Goal: Task Accomplishment & Management: Manage account settings

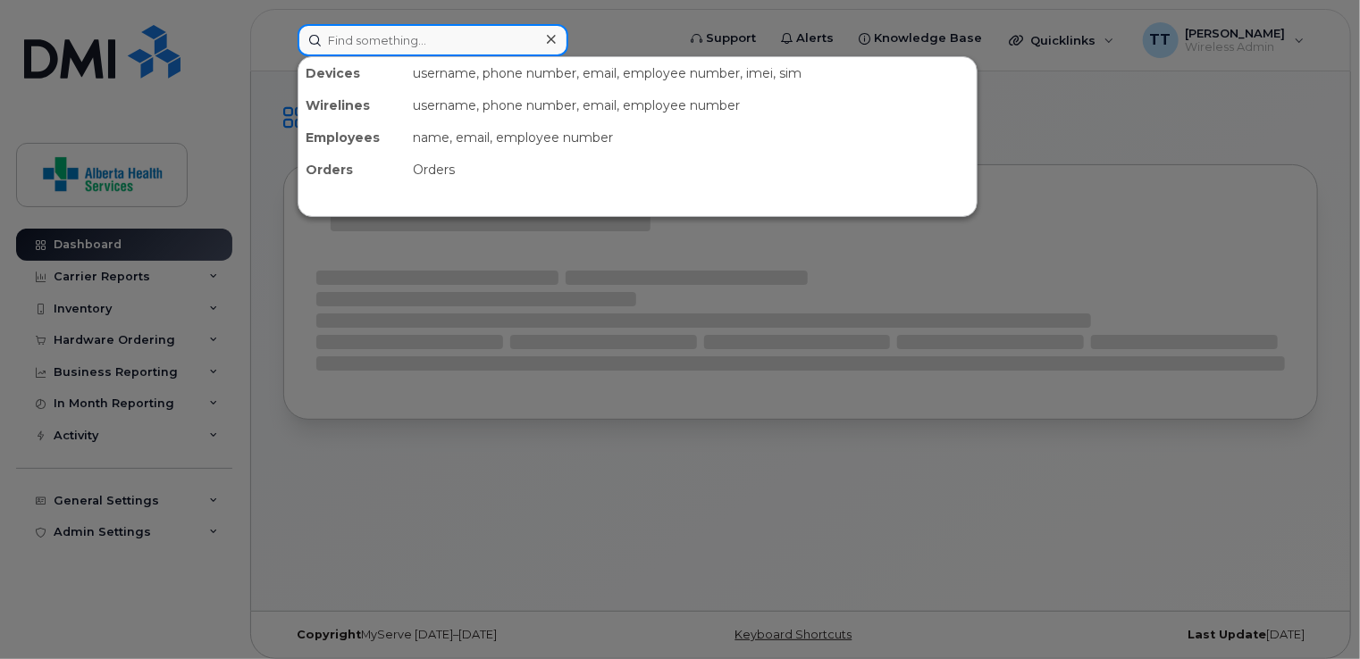
click at [423, 49] on input at bounding box center [432, 40] width 271 height 32
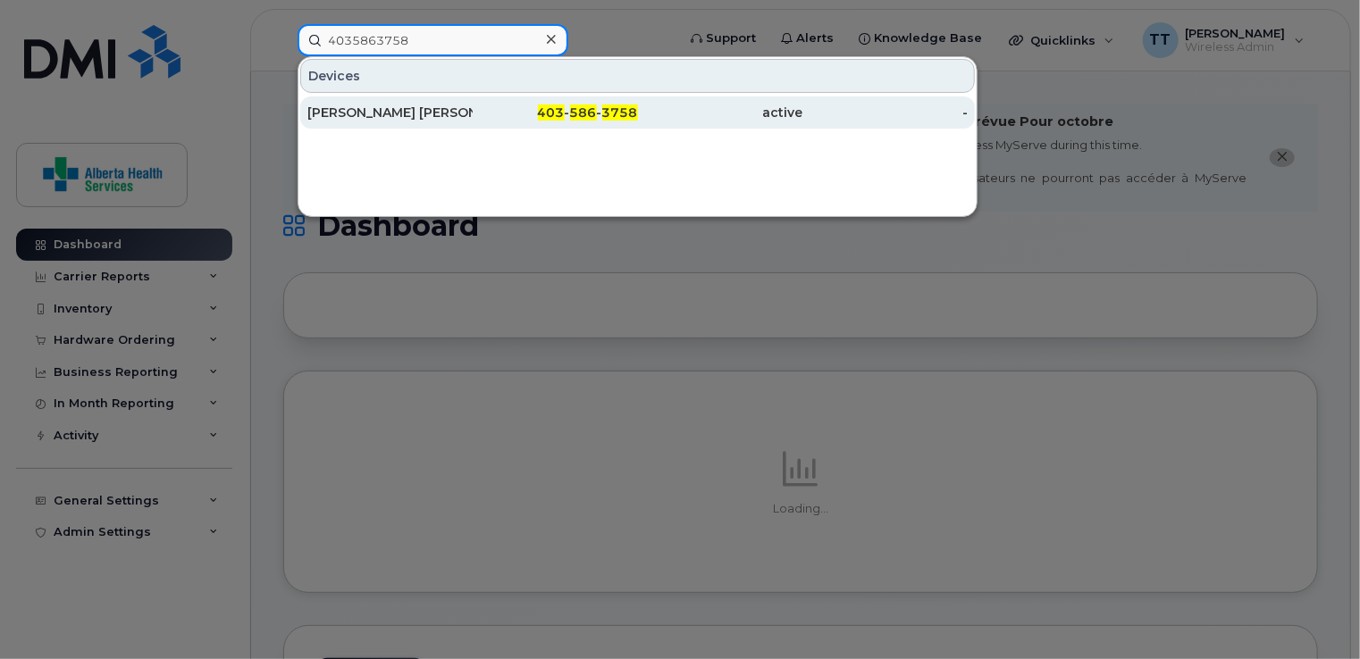
type input "4035863758"
click at [388, 112] on div "[PERSON_NAME] [PERSON_NAME]" at bounding box center [389, 113] width 165 height 18
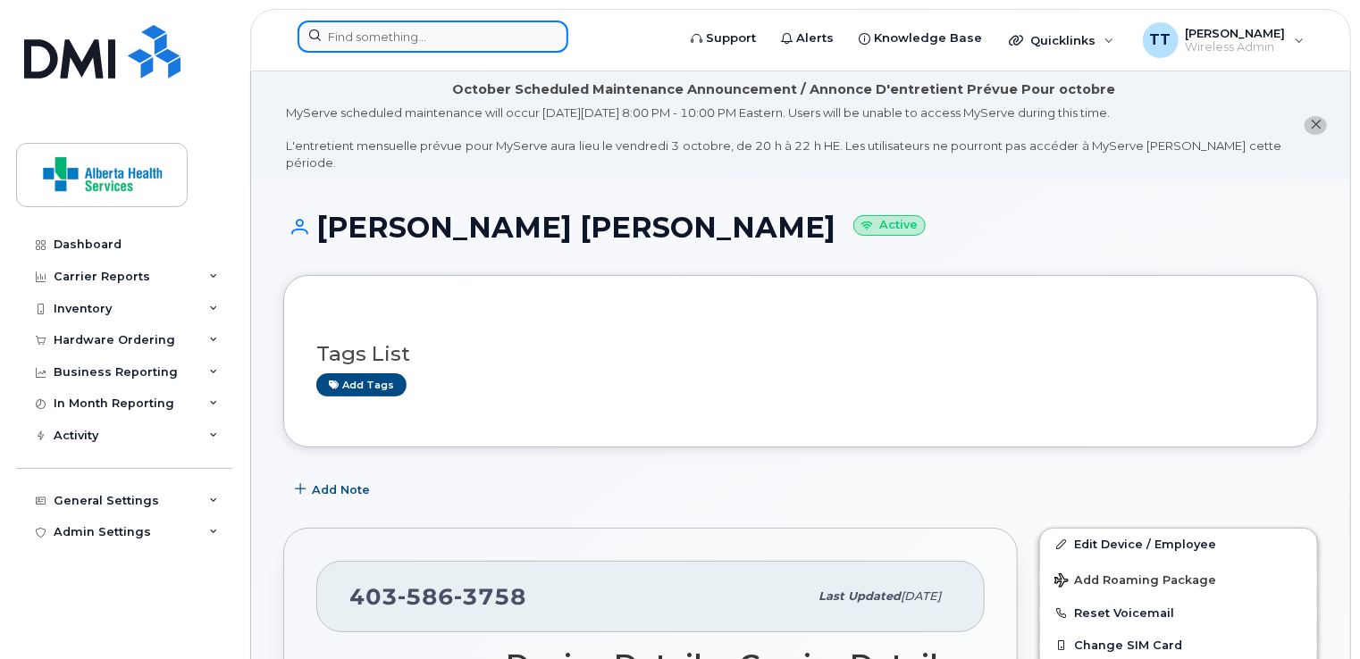
click at [351, 41] on input at bounding box center [432, 37] width 271 height 32
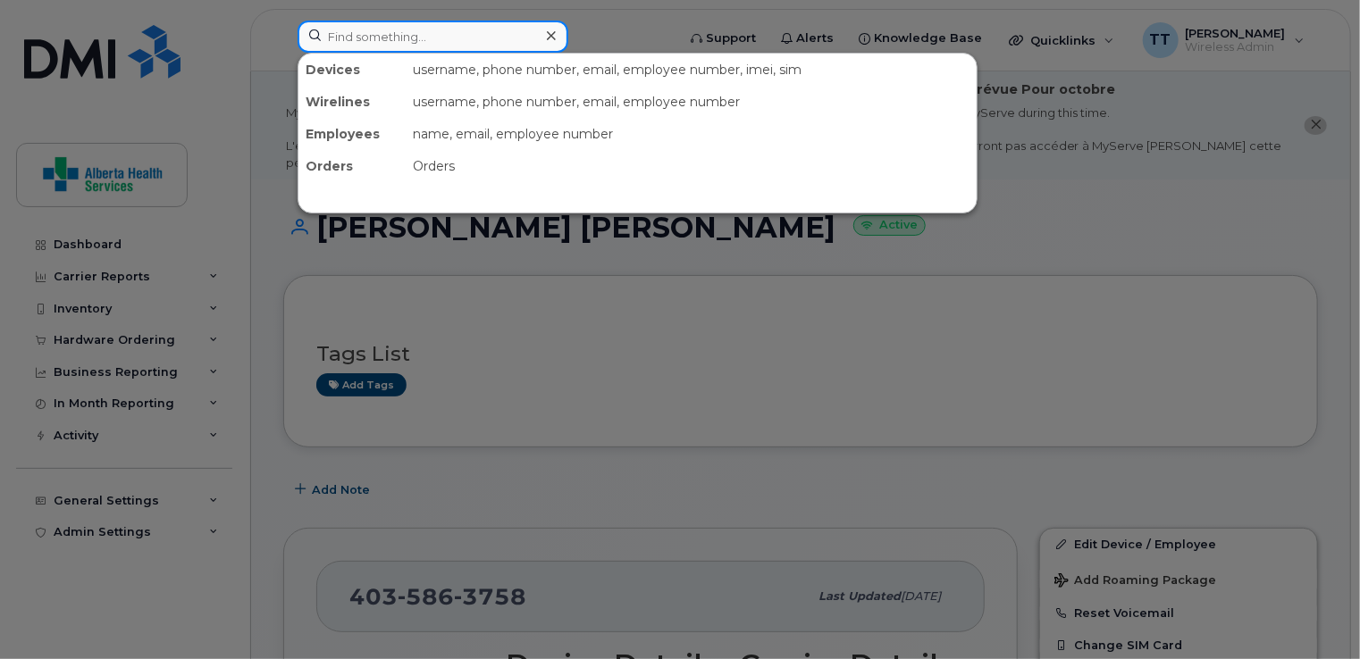
paste input "4035863758"
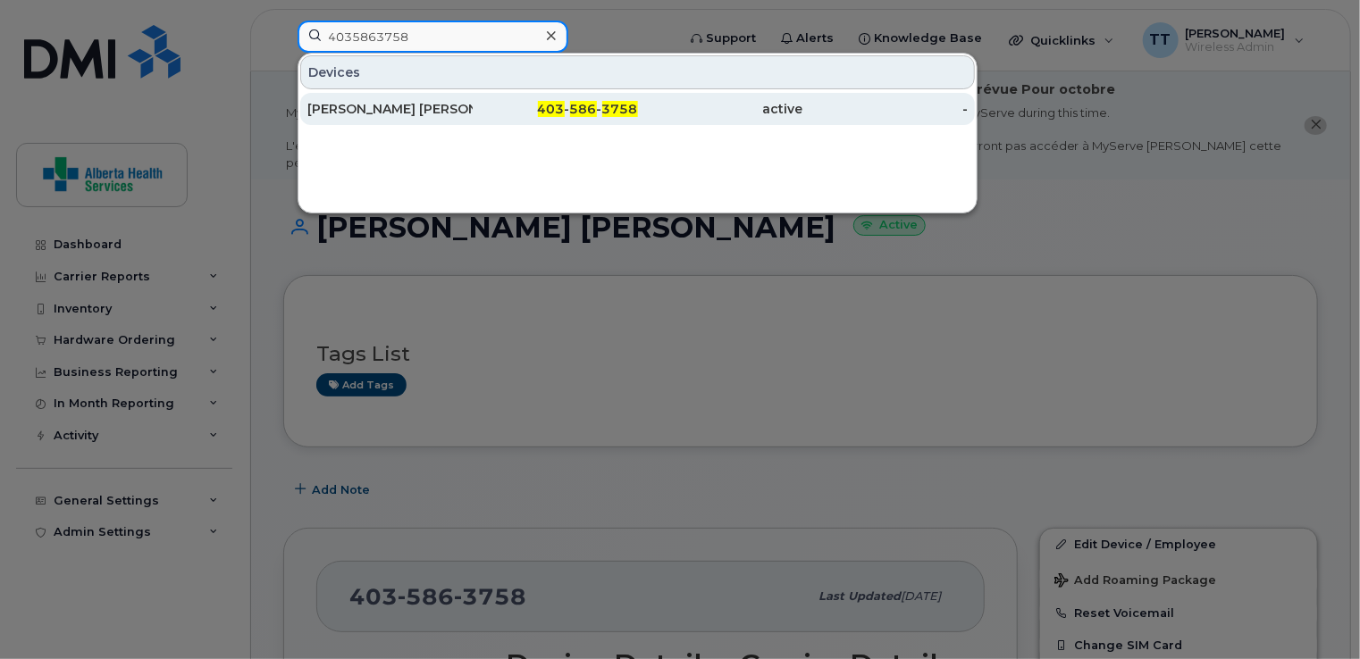
type input "4035863758"
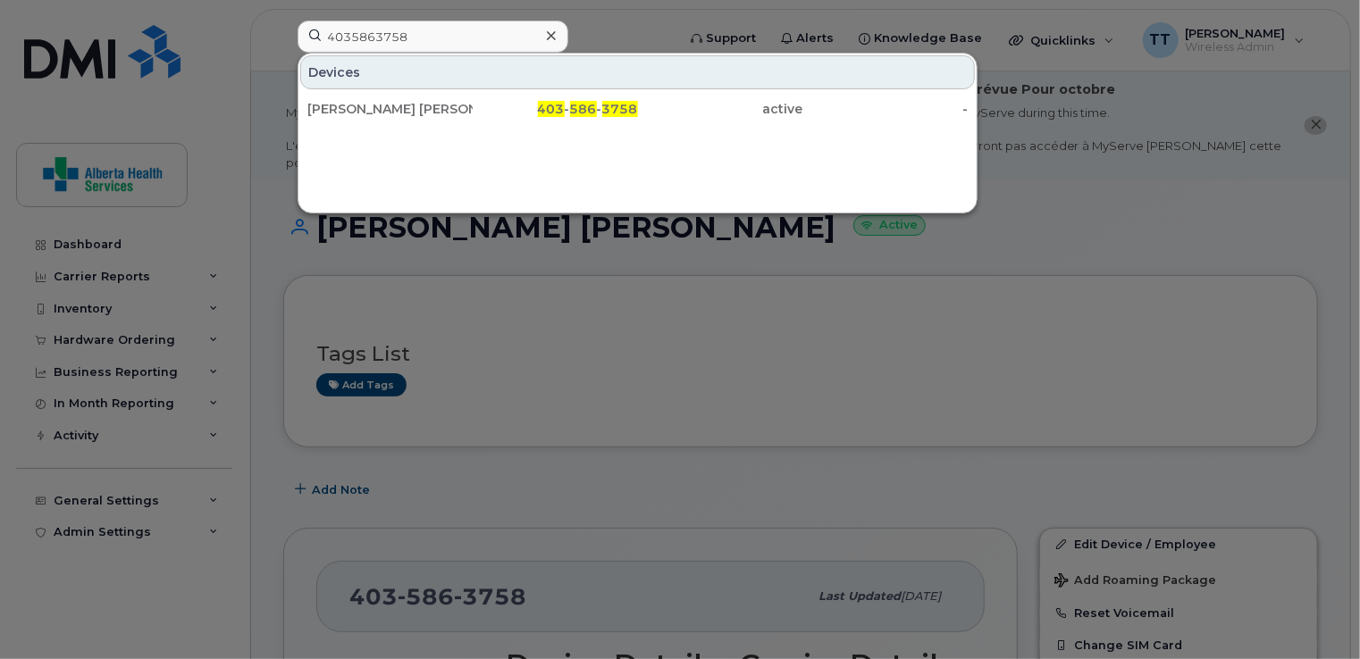
drag, startPoint x: 364, startPoint y: 109, endPoint x: 383, endPoint y: 146, distance: 41.6
click at [364, 109] on div "[PERSON_NAME] [PERSON_NAME]" at bounding box center [389, 109] width 165 height 18
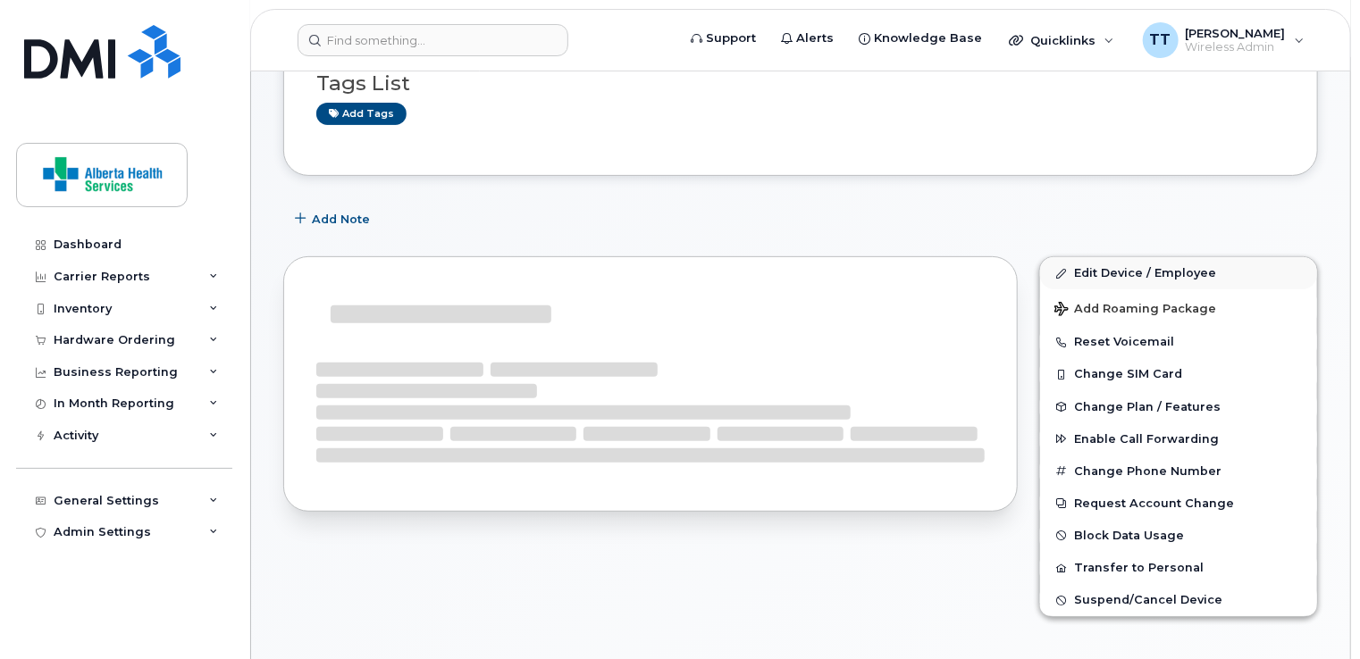
scroll to position [270, 0]
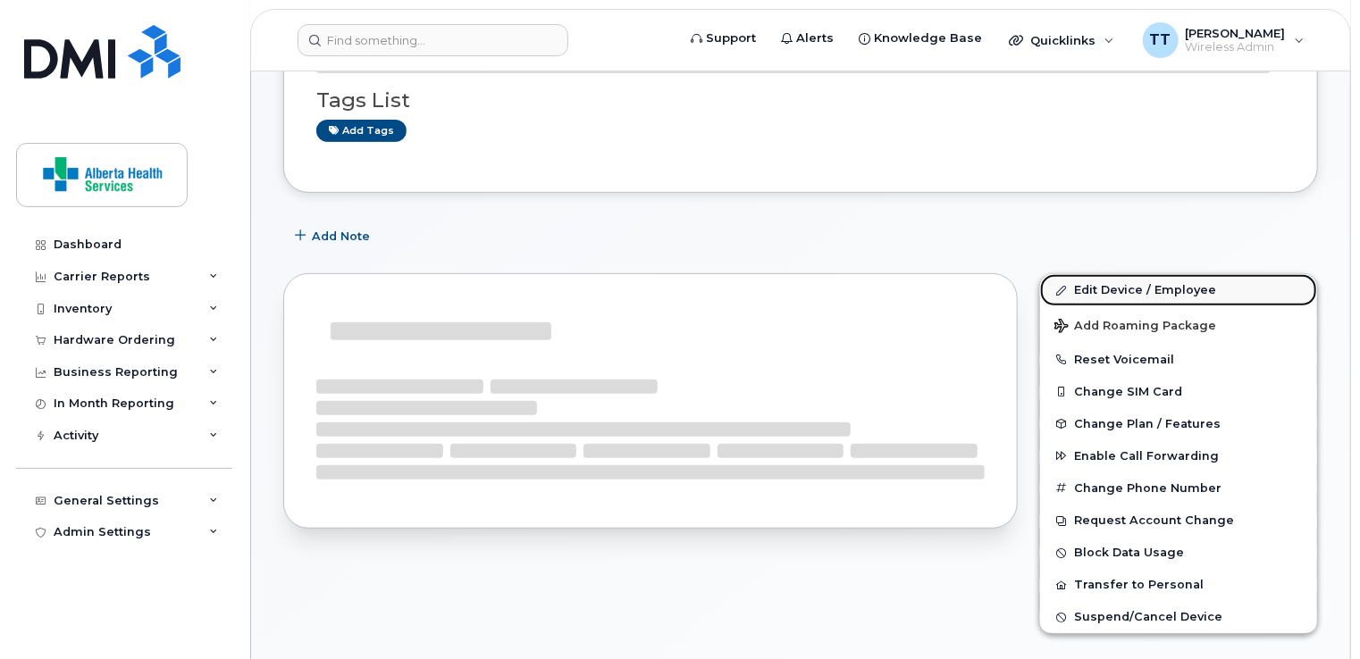
click at [1133, 274] on link "Edit Device / Employee" at bounding box center [1178, 290] width 277 height 32
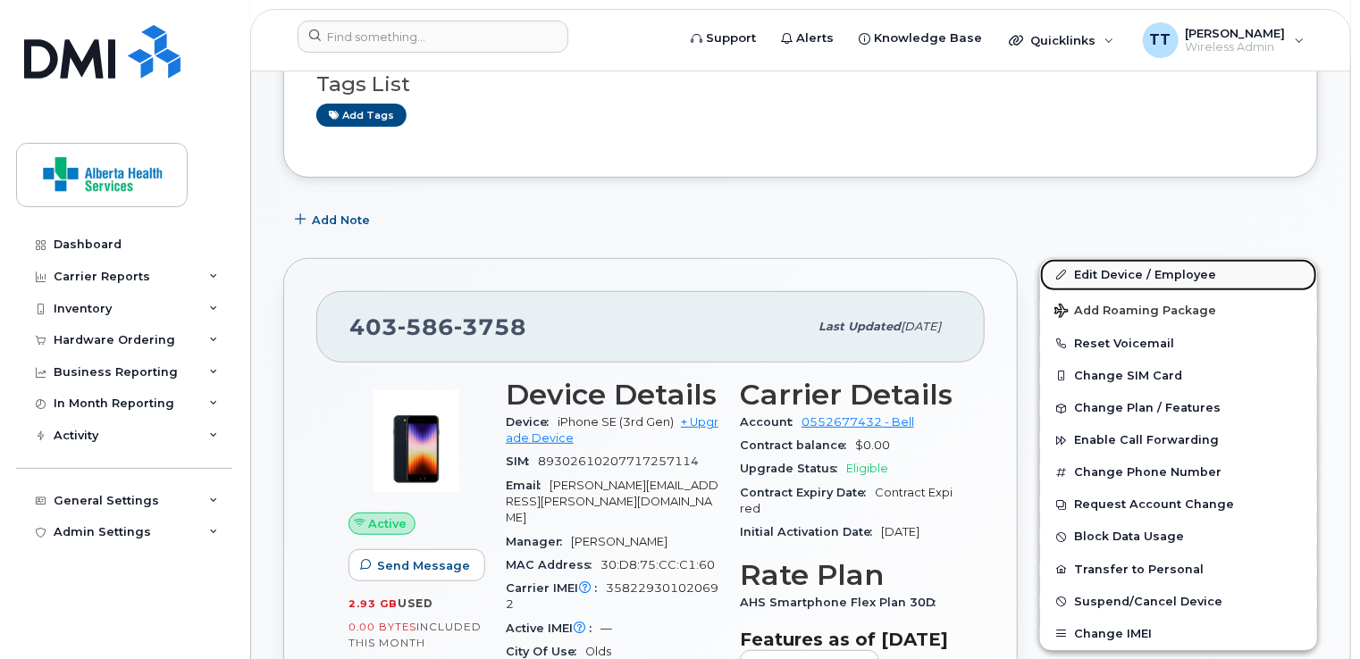
click at [1129, 259] on link "Edit Device / Employee" at bounding box center [1178, 275] width 277 height 32
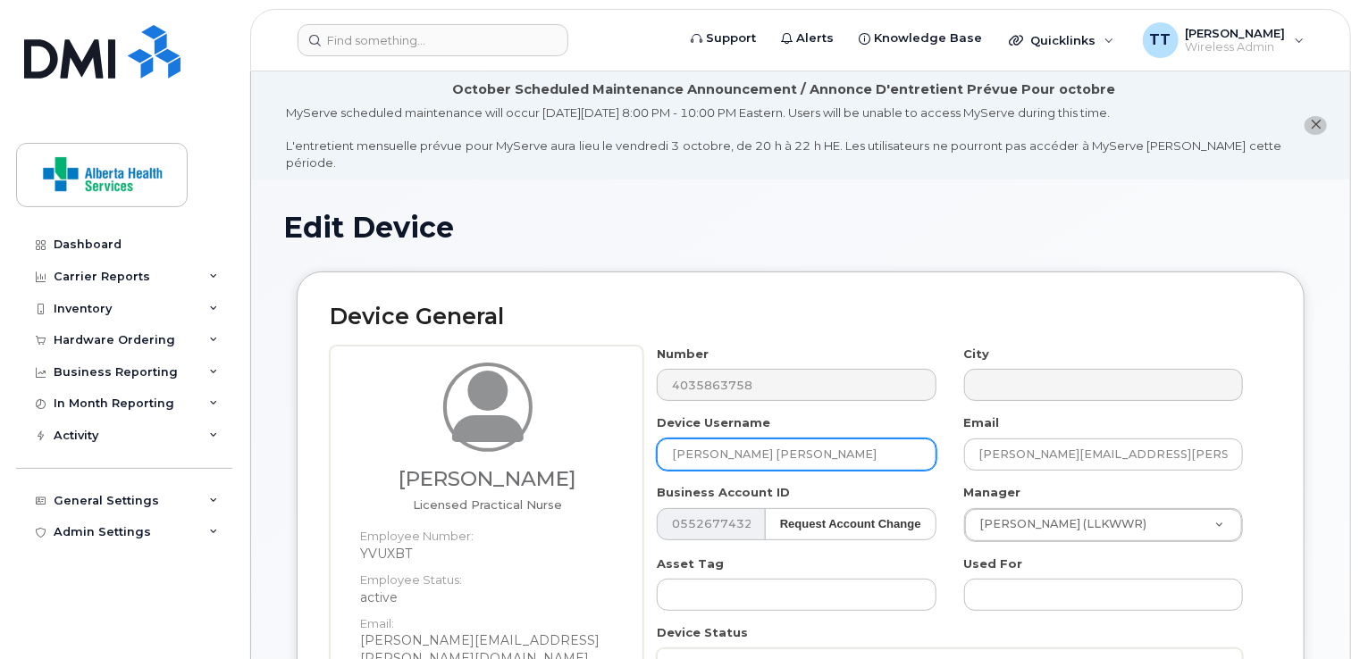
drag, startPoint x: 810, startPoint y: 438, endPoint x: 542, endPoint y: 441, distance: 268.0
click at [542, 441] on div "Rayna Megli Licensed Practical Nurse Employee Number: YVUXBT Employee Status: a…" at bounding box center [801, 616] width 942 height 540
paste input "Brittany Rath"
type input "Brittany Rath"
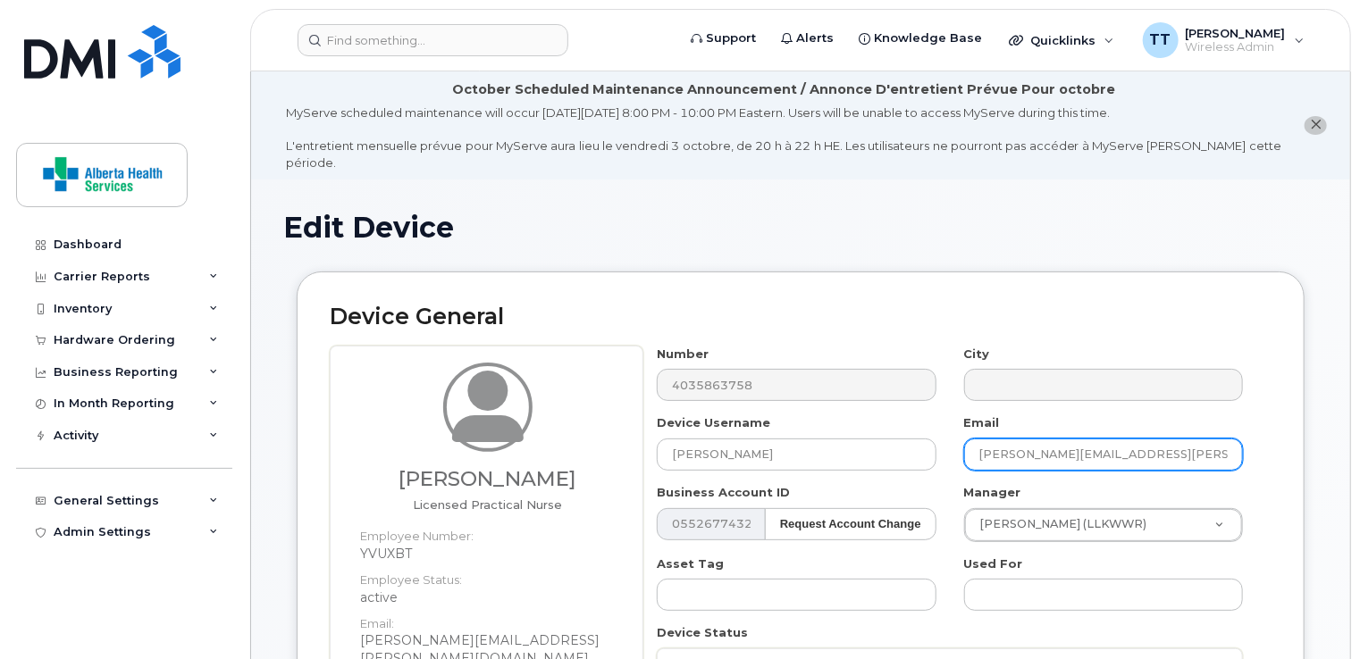
drag, startPoint x: 1213, startPoint y: 434, endPoint x: 940, endPoint y: 443, distance: 273.5
click at [940, 443] on div "Number 4035863758 City Device Username Brittany Rath Email Rayna.Megli@assisted…" at bounding box center [950, 580] width 614 height 468
click at [1232, 272] on div "Device General Rayna Megli Licensed Practical Nurse Employee Number: YVUXBT Emp…" at bounding box center [801, 595] width 1008 height 647
paste input "[PERSON_NAME][EMAIL_ADDRESS][PERSON_NAME][DOMAIN_NAME]"
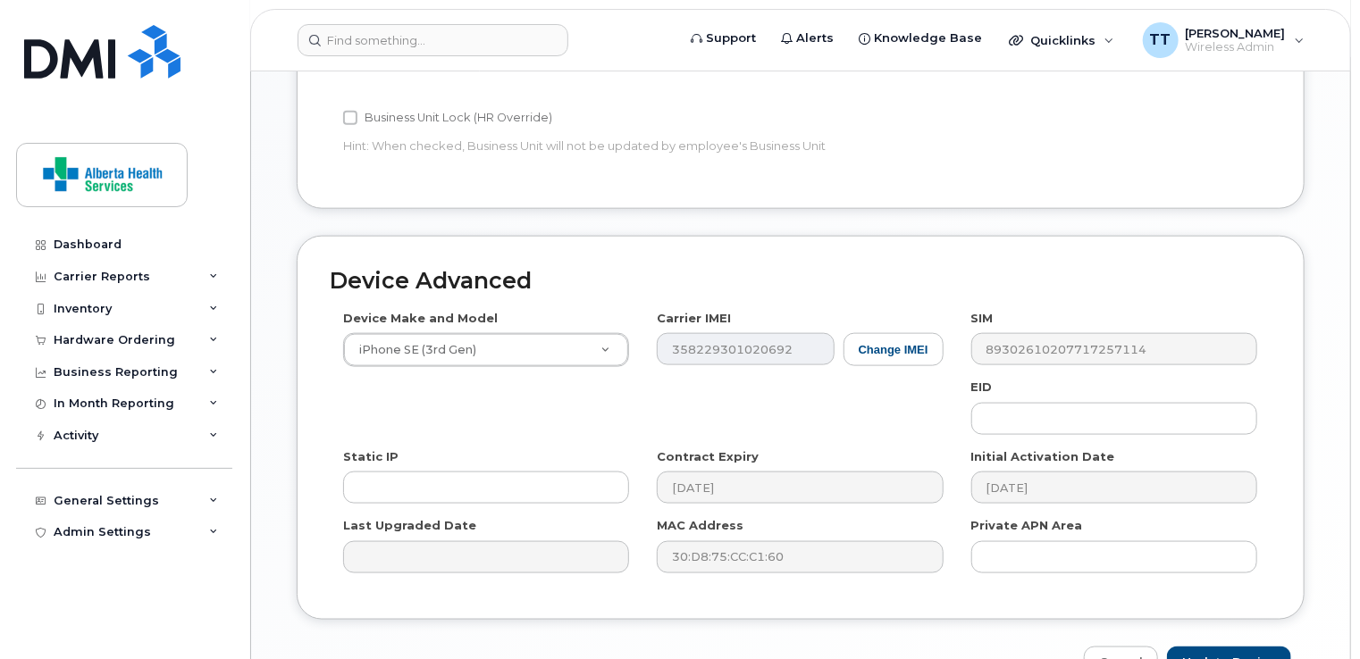
scroll to position [1038, 0]
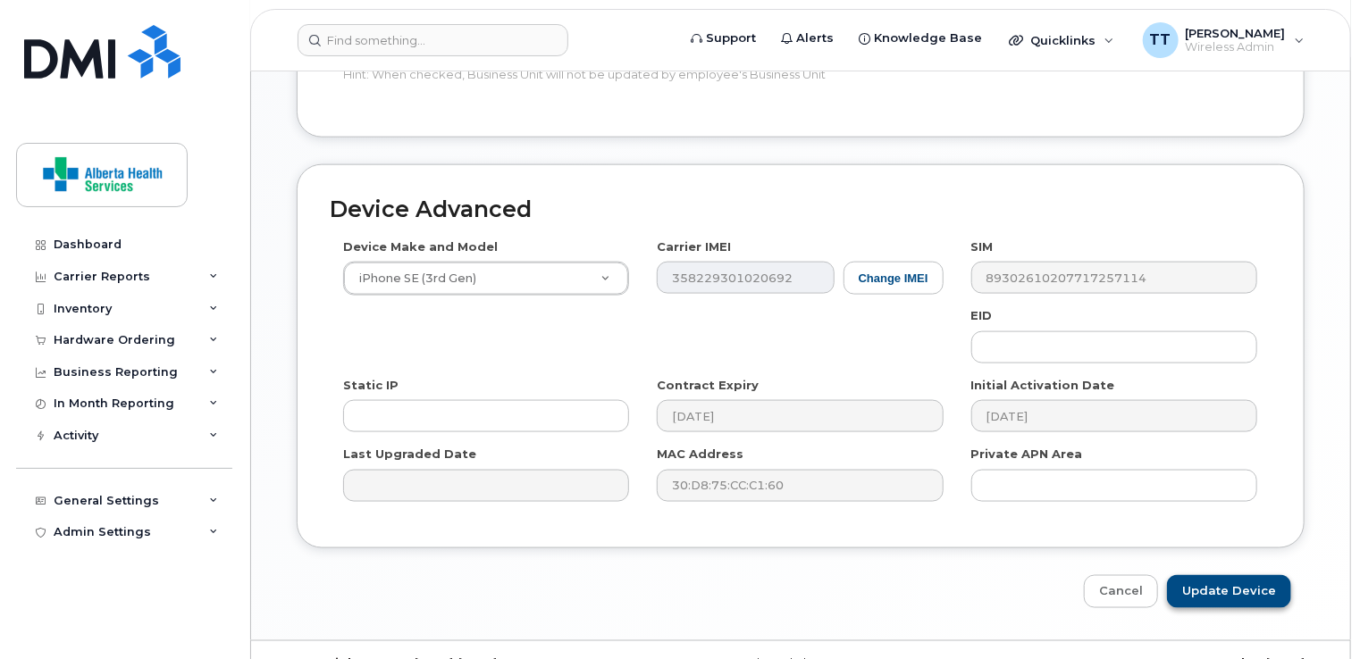
type input "[PERSON_NAME][EMAIL_ADDRESS][PERSON_NAME][DOMAIN_NAME]"
click at [1208, 575] on input "Update Device" at bounding box center [1229, 591] width 124 height 33
type input "Saving..."
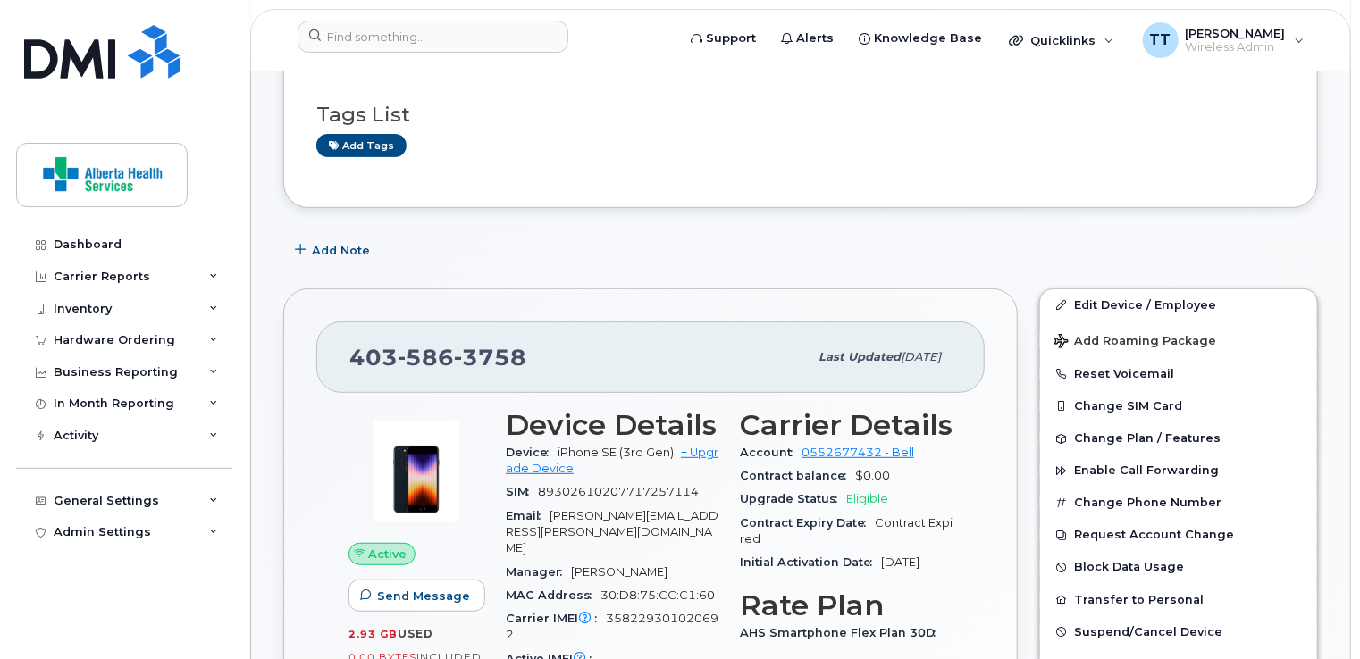
scroll to position [357, 0]
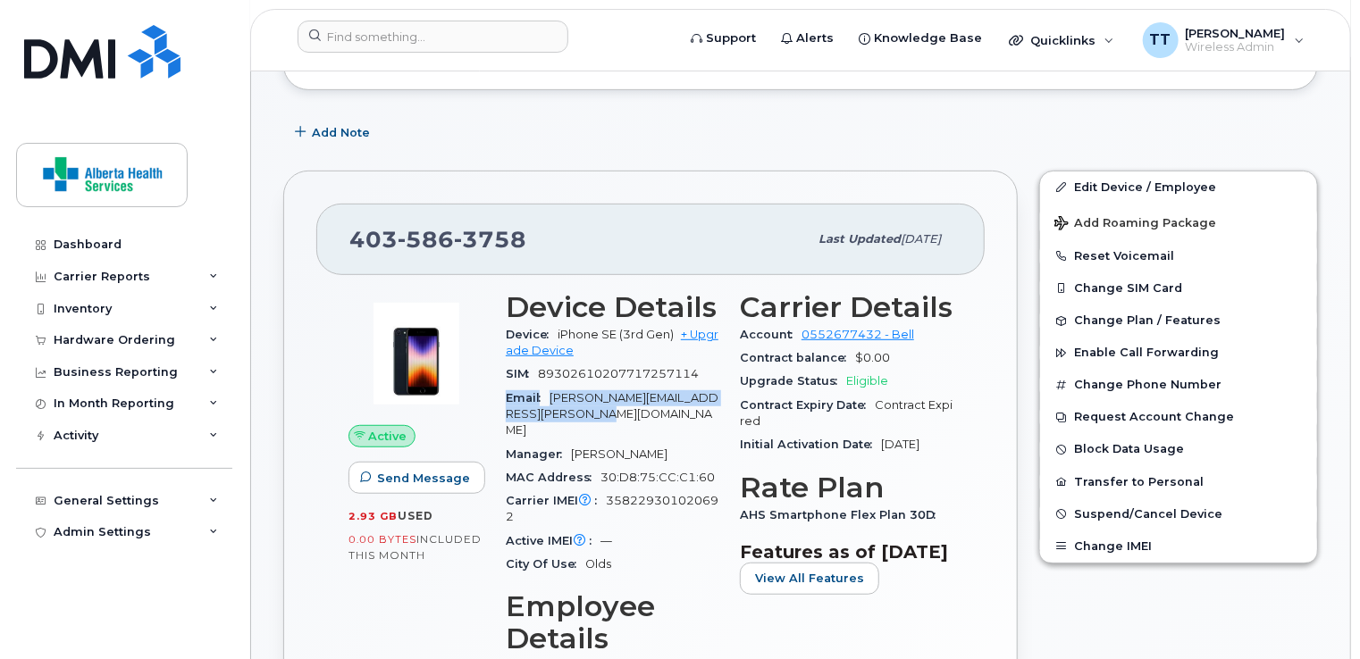
drag, startPoint x: 501, startPoint y: 384, endPoint x: 704, endPoint y: 404, distance: 203.7
click at [704, 404] on div "Device Details Device iPhone SE (3rd Gen) + Upgrade Device SIM [TECHNICAL_ID] E…" at bounding box center [612, 578] width 234 height 596
drag, startPoint x: 704, startPoint y: 404, endPoint x: 686, endPoint y: 385, distance: 25.9
copy div "Email [EMAIL_ADDRESS][PERSON_NAME][DOMAIN_NAME]"
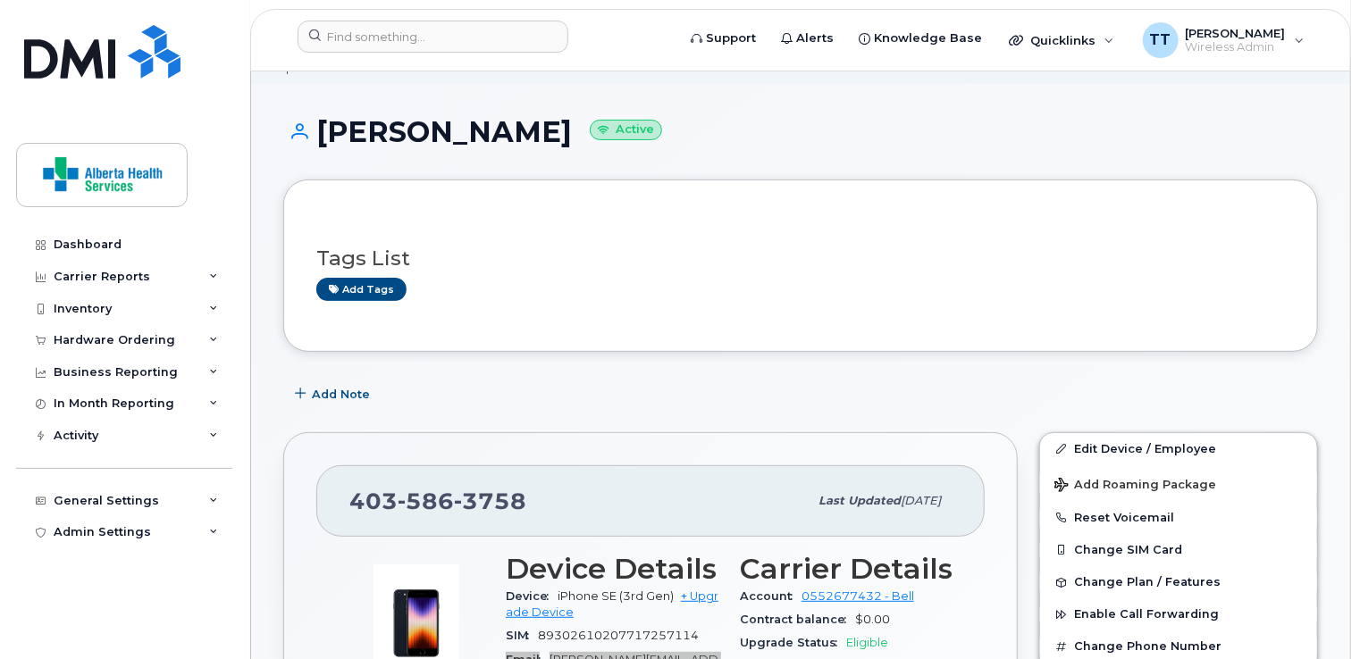
scroll to position [0, 0]
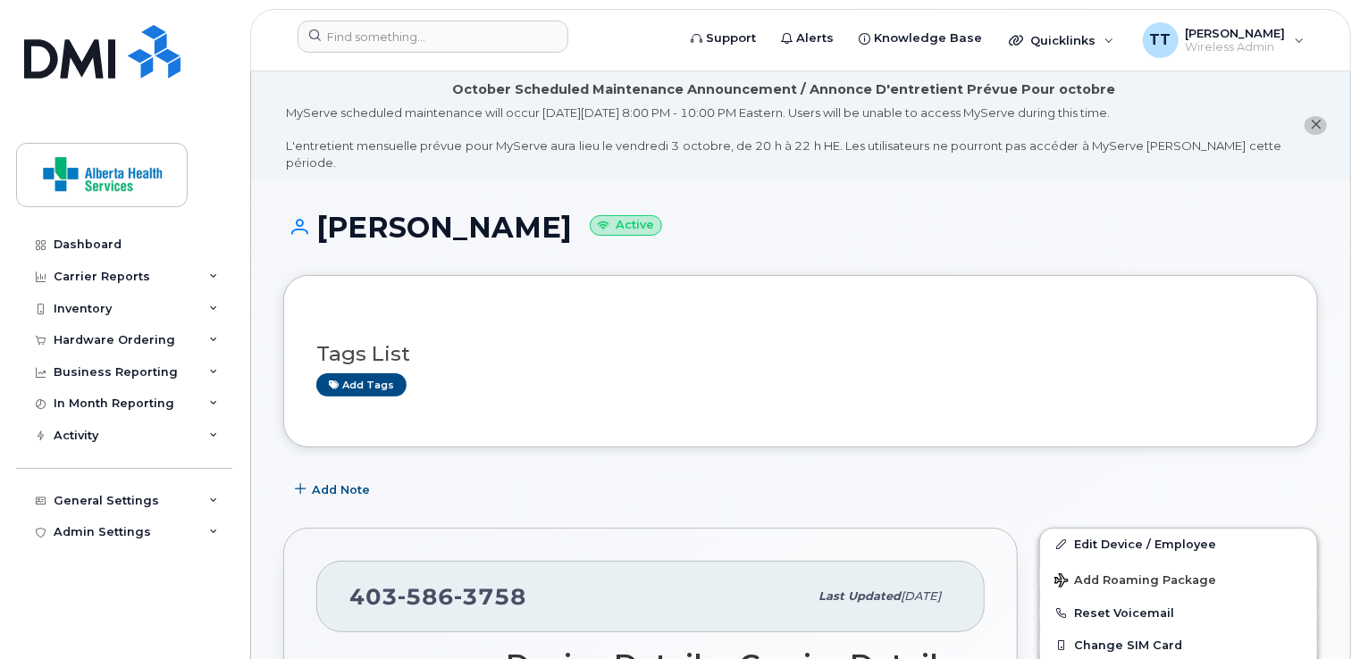
drag, startPoint x: 320, startPoint y: 197, endPoint x: 515, endPoint y: 211, distance: 195.2
click at [515, 212] on h1 "[PERSON_NAME] Active" at bounding box center [800, 227] width 1034 height 31
copy h1 "[PERSON_NAME]"
click at [1226, 230] on div "[PERSON_NAME] Active" at bounding box center [800, 243] width 1034 height 63
click at [1271, 40] on span "Wireless Admin" at bounding box center [1235, 47] width 100 height 14
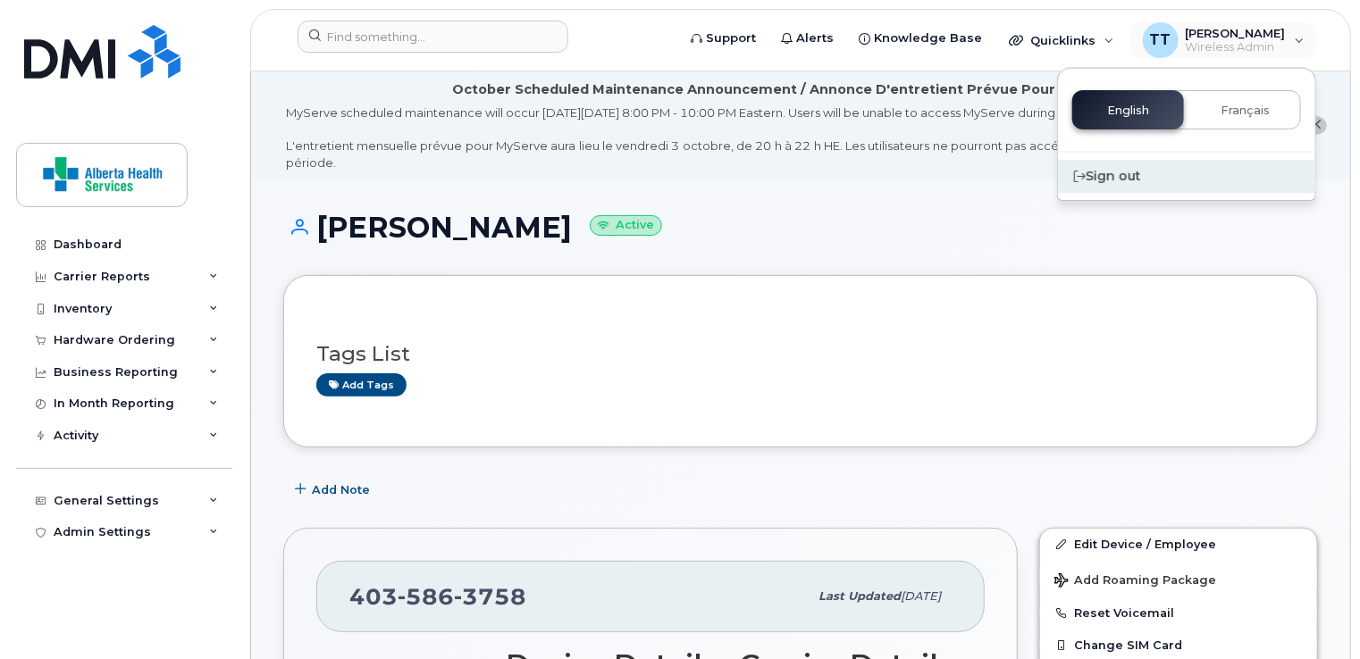
click at [1148, 180] on div "Sign out" at bounding box center [1186, 176] width 257 height 33
